Goal: Find specific fact: Find specific fact

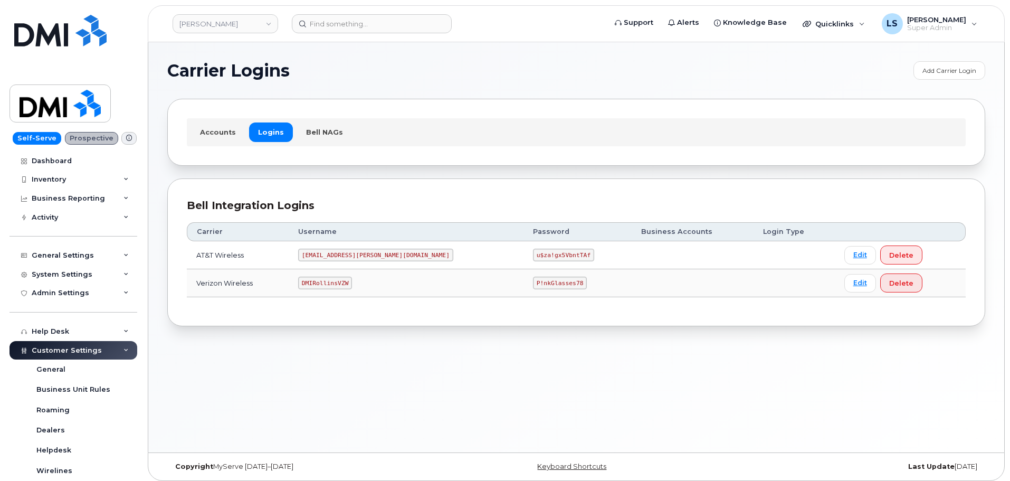
click at [533, 288] on code "P!nkGlasses78" at bounding box center [560, 283] width 54 height 13
click at [533, 285] on code "P!nkGlasses78" at bounding box center [560, 283] width 54 height 13
copy code "P!nkGlasses78"
